Goal: Task Accomplishment & Management: Complete application form

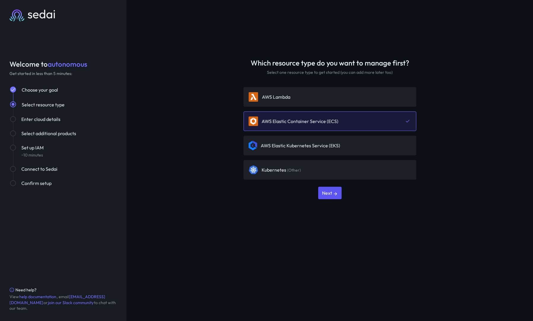
click at [53, 122] on div "Enter cloud details" at bounding box center [69, 119] width 96 height 7
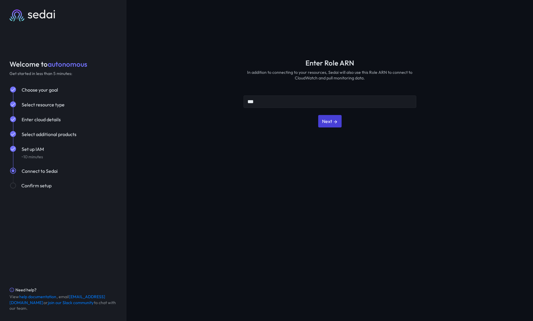
type input "***"
